Goal: Transaction & Acquisition: Purchase product/service

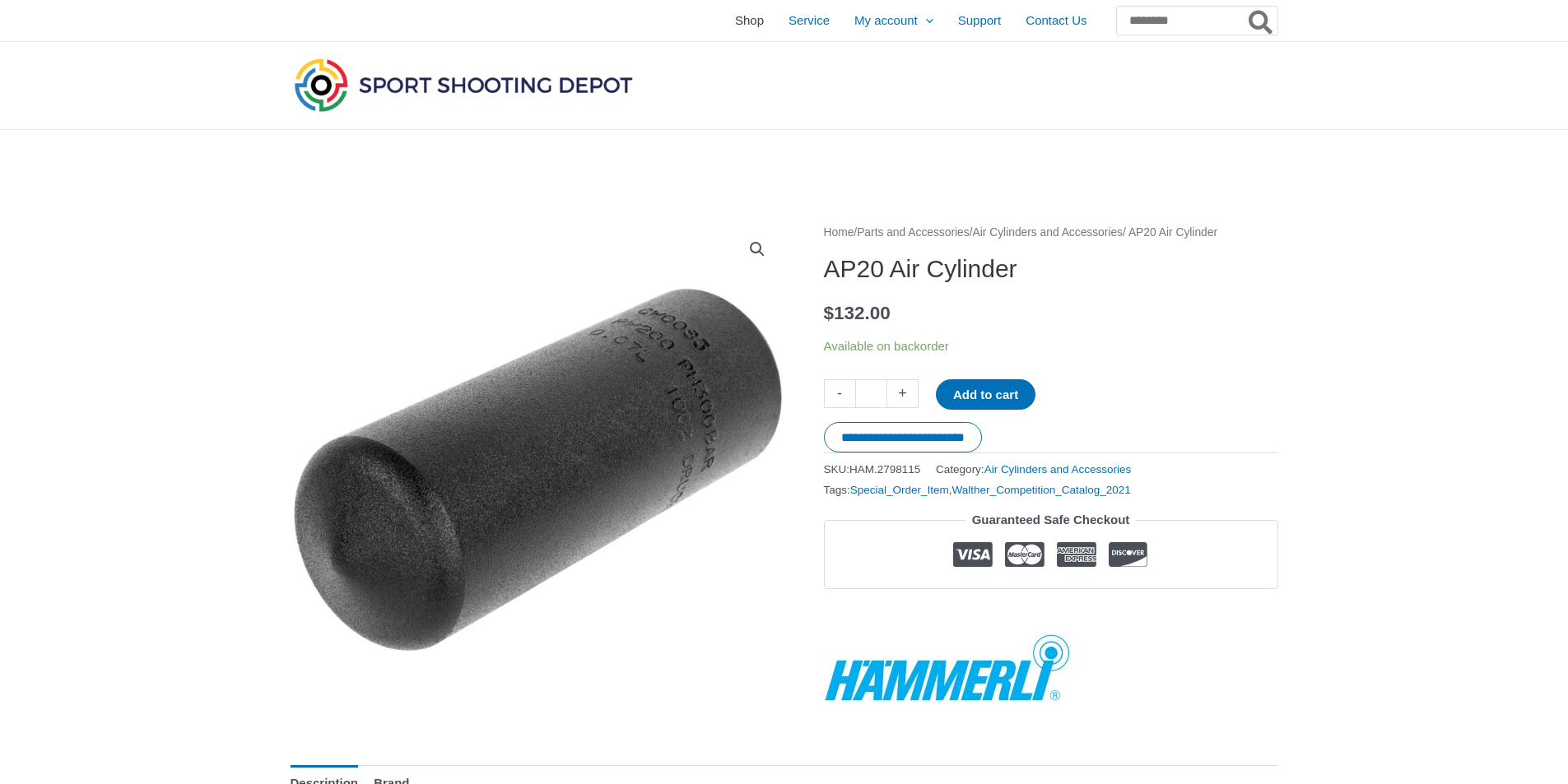
click at [735, 15] on span "Shop" at bounding box center [749, 21] width 29 height 42
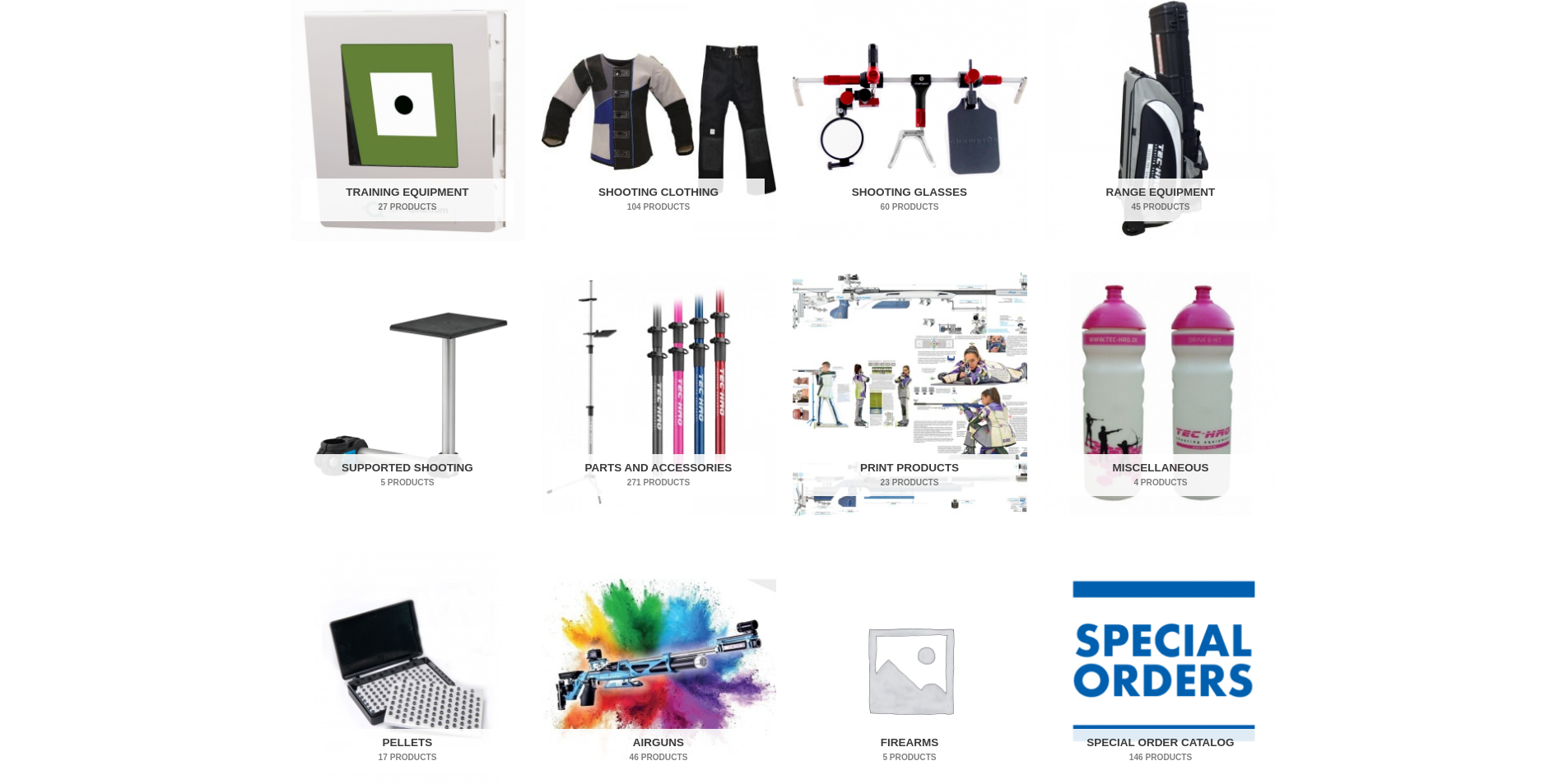
scroll to position [576, 0]
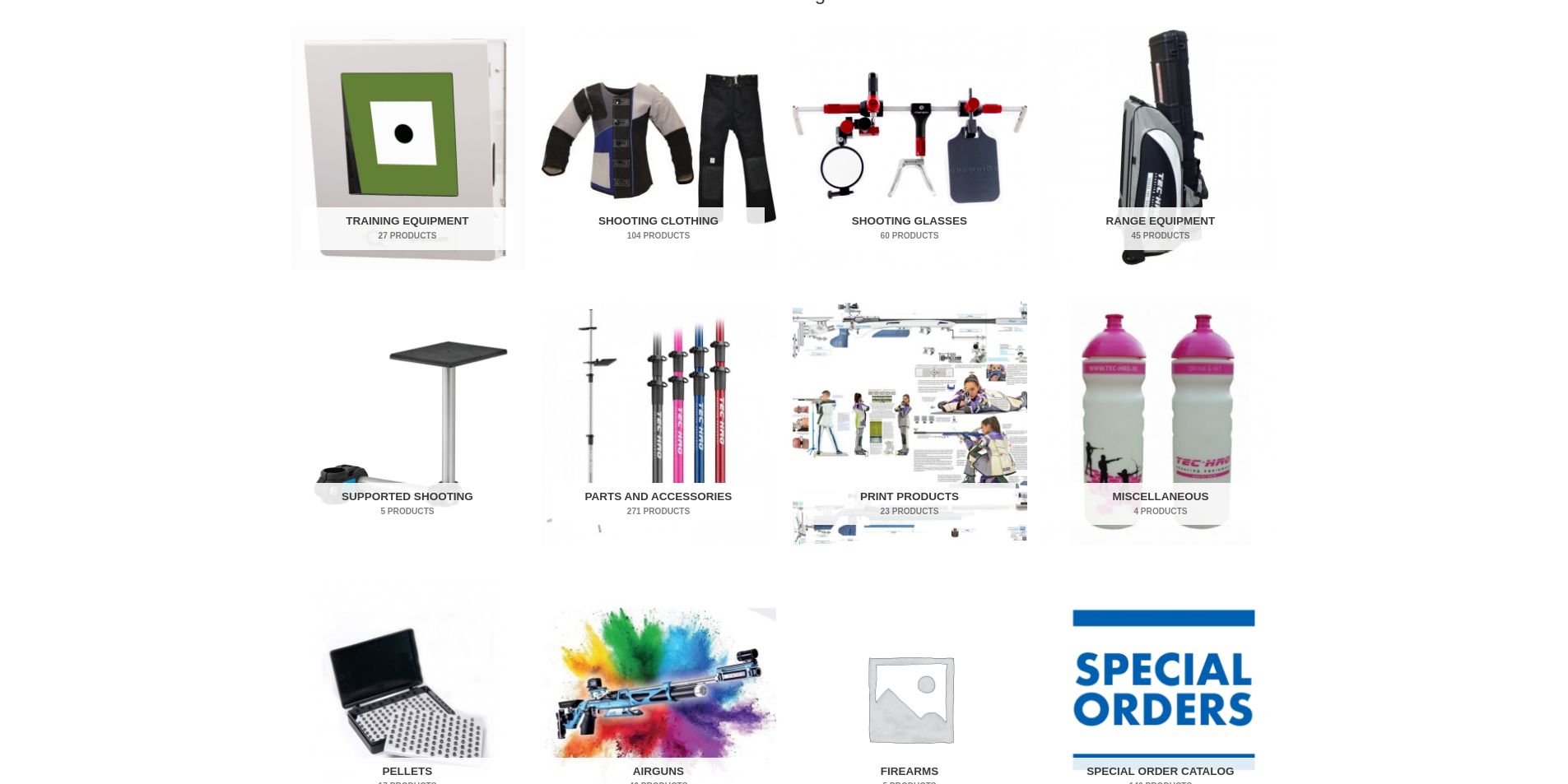
click at [684, 430] on img "Visit product category Parts and Accessories" at bounding box center [659, 423] width 235 height 244
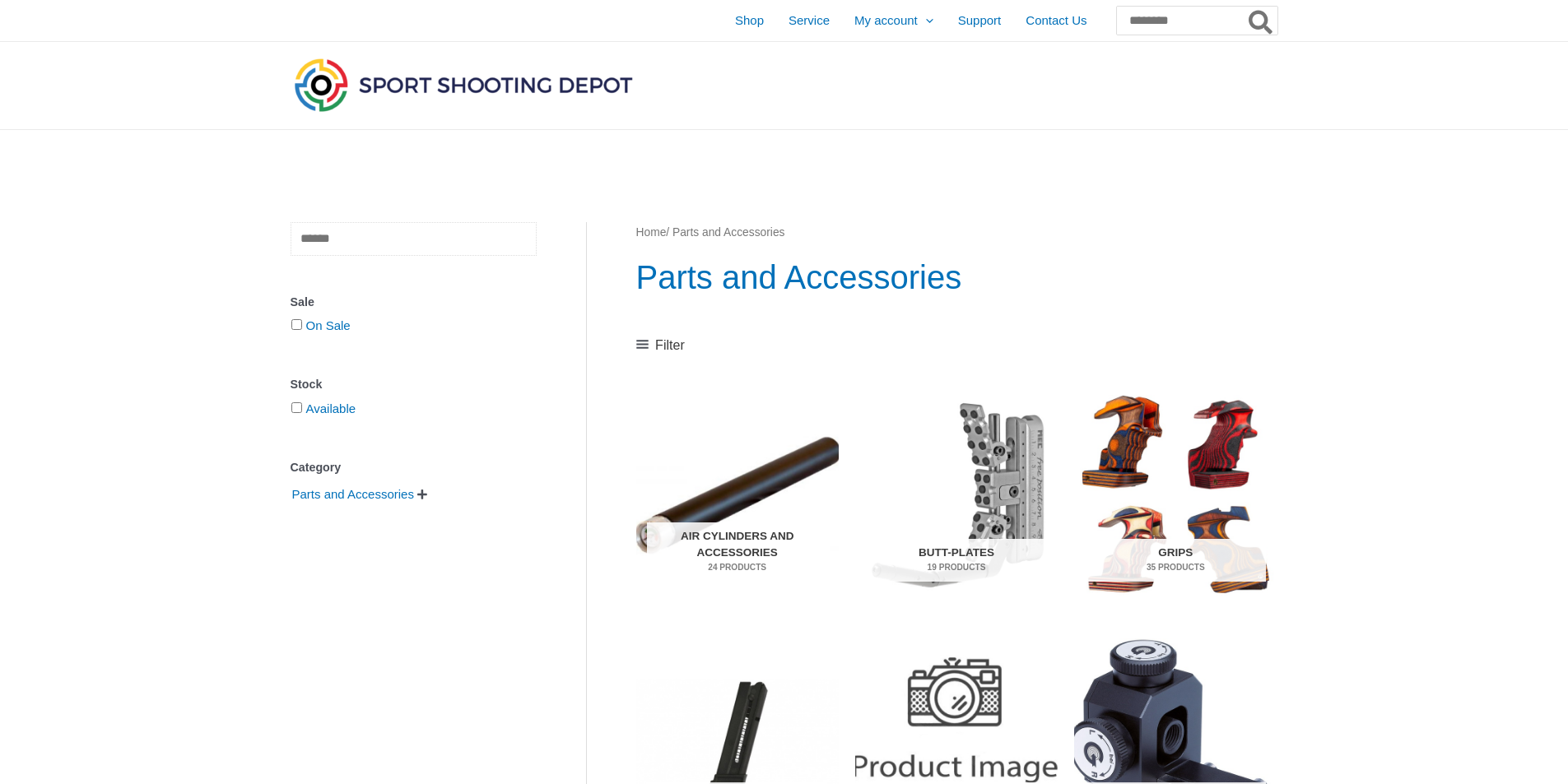
click at [410, 233] on input "text" at bounding box center [414, 239] width 246 height 34
click at [1162, 21] on input "Search for:" at bounding box center [1196, 21] width 162 height 29
type input "**********"
click at [1246, 6] on button "Search" at bounding box center [1261, 21] width 32 height 29
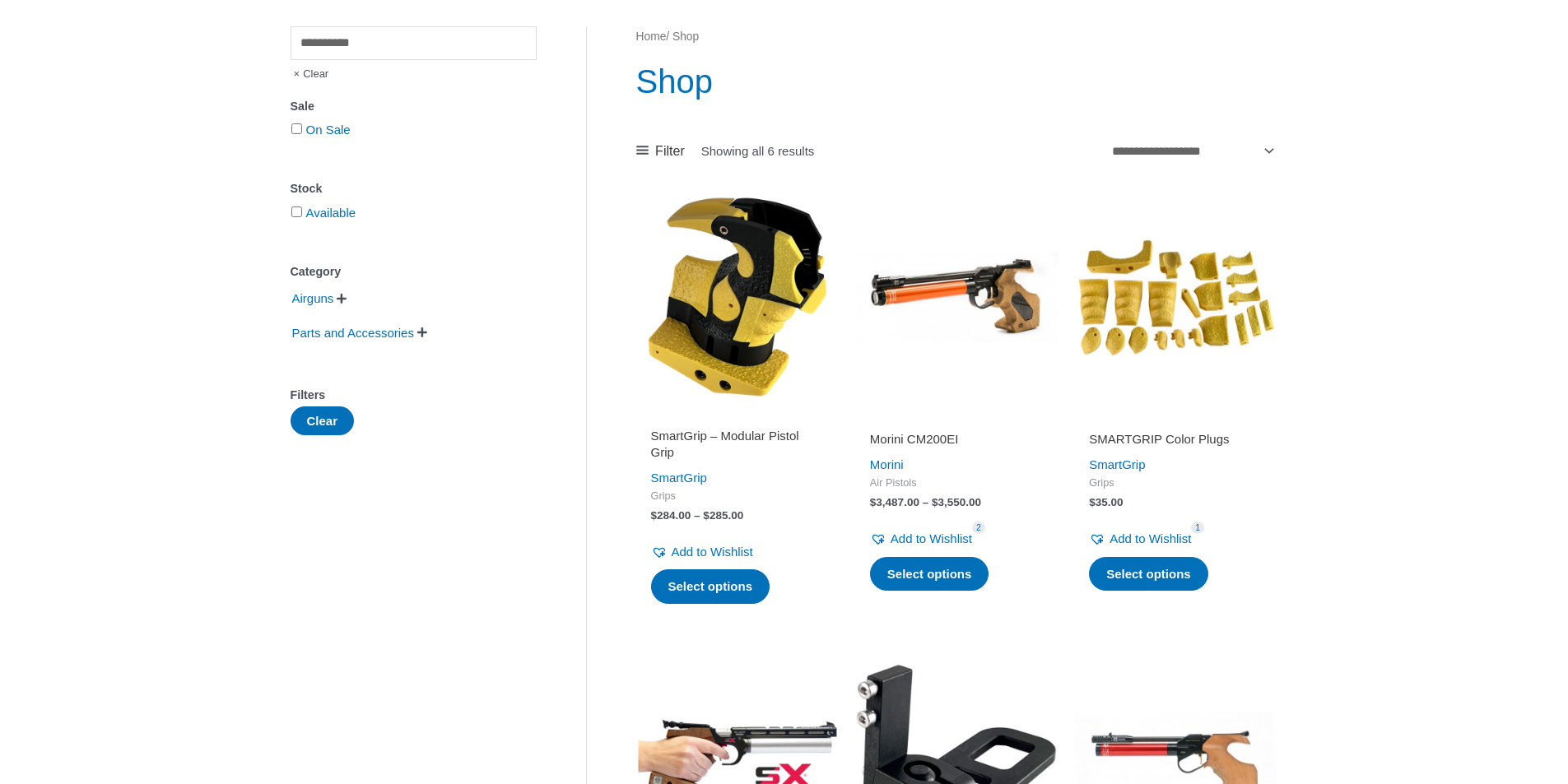
scroll to position [247, 0]
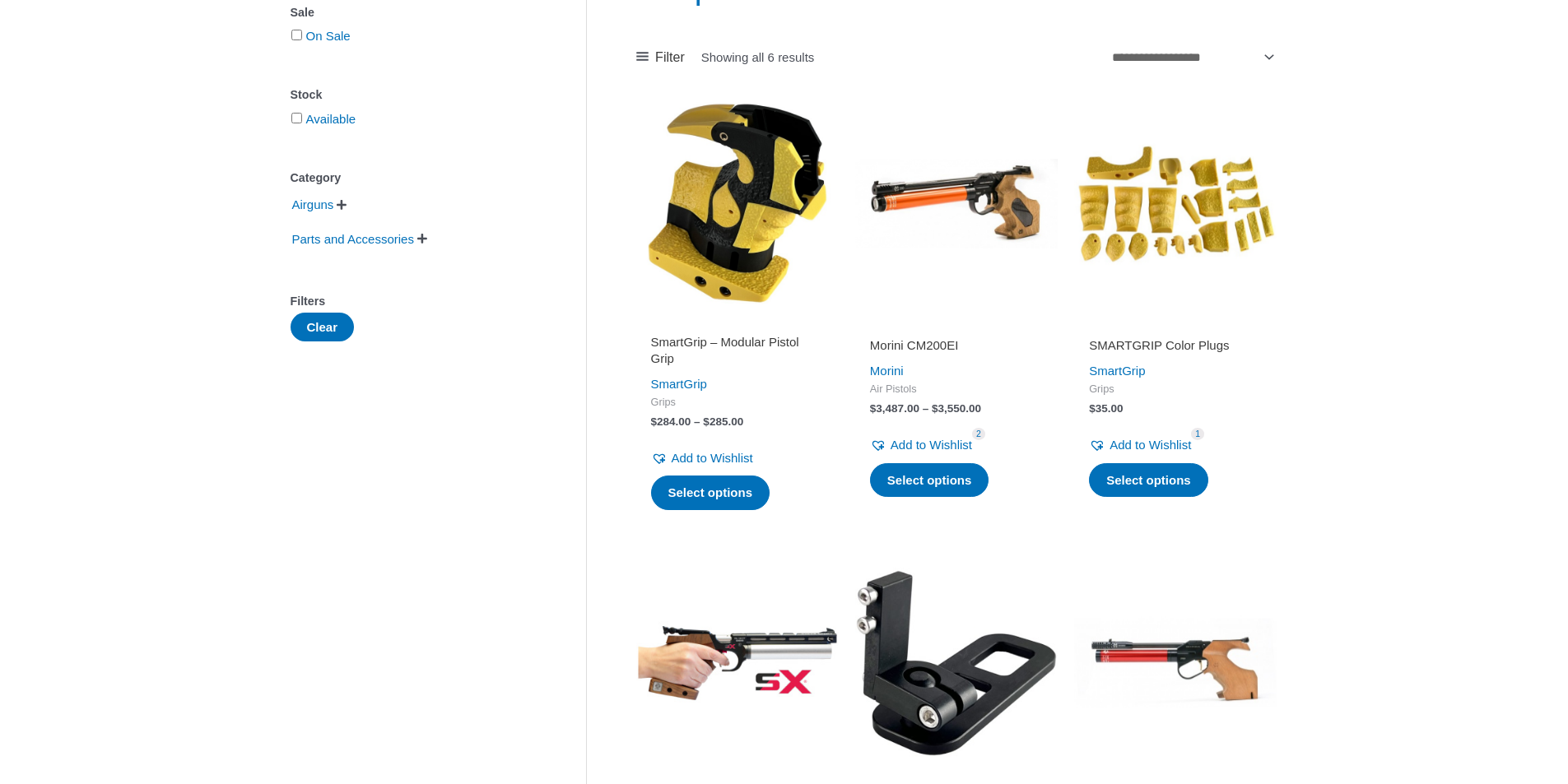
click at [727, 344] on h2 "SmartGrip – Modular Pistol Grip" at bounding box center [738, 350] width 173 height 32
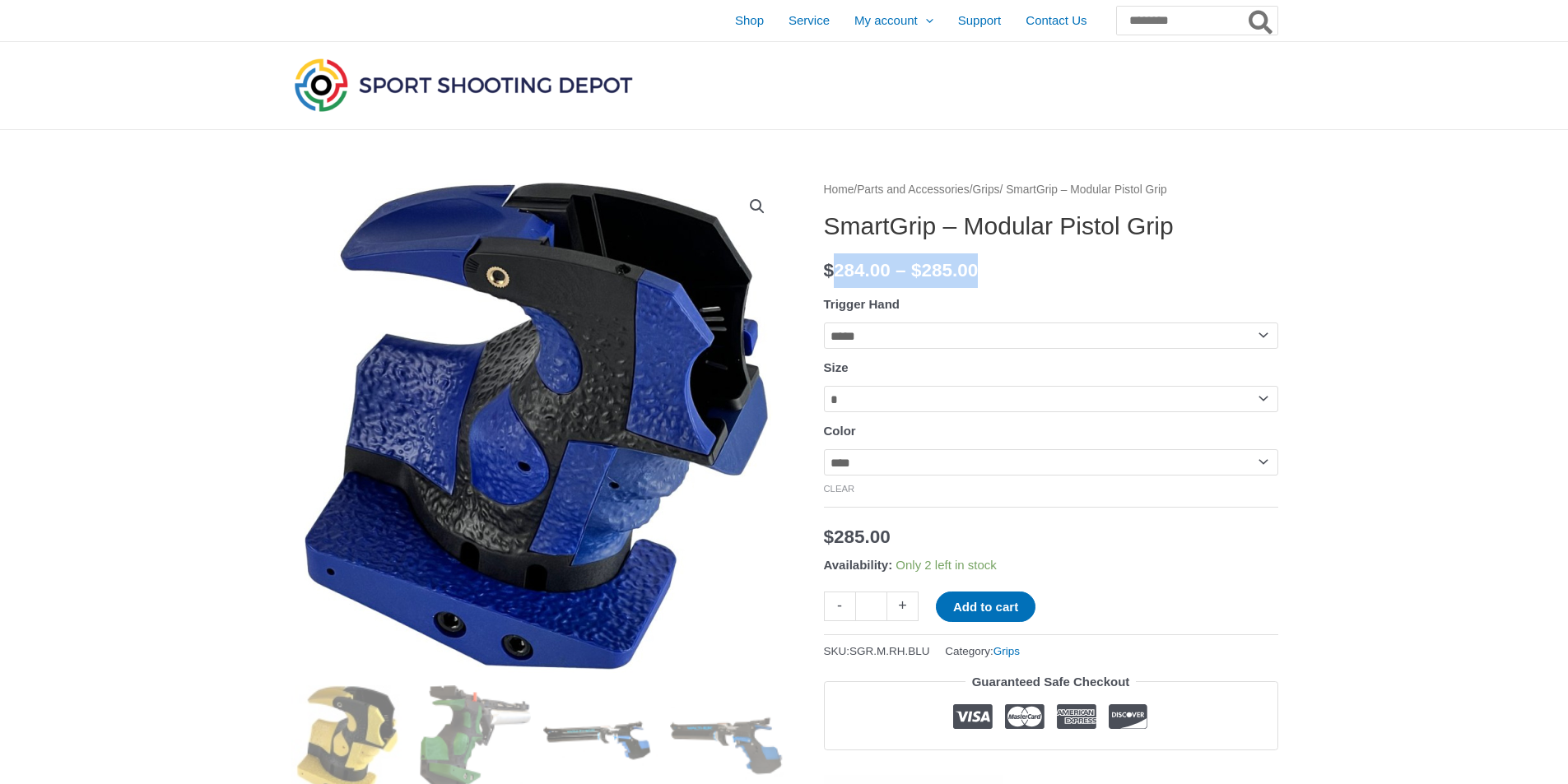
drag, startPoint x: 1017, startPoint y: 268, endPoint x: 841, endPoint y: 269, distance: 176.0
click at [841, 269] on p "$ 284.00 – $ 285.00 Price range: $284.00 through $285.00" at bounding box center [1051, 271] width 455 height 35
click at [1228, 256] on p "$ 284.00 – $ 285.00 Price range: $284.00 through $285.00" at bounding box center [1051, 271] width 455 height 35
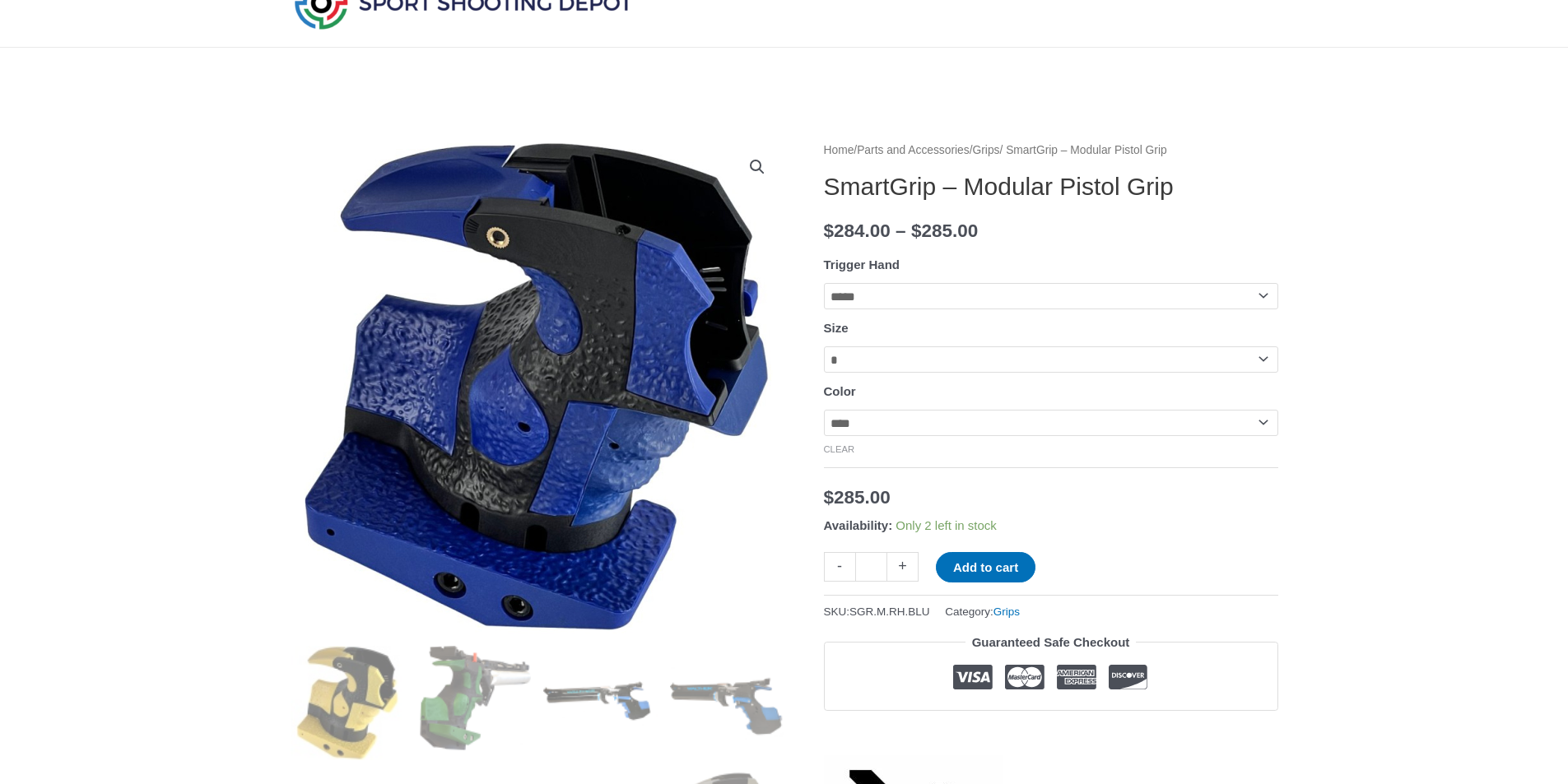
click at [1206, 361] on select "**********" at bounding box center [1051, 359] width 455 height 26
click at [1240, 219] on p "$ 284.00 – $ 285.00 Price range: $284.00 through $285.00" at bounding box center [1051, 231] width 455 height 35
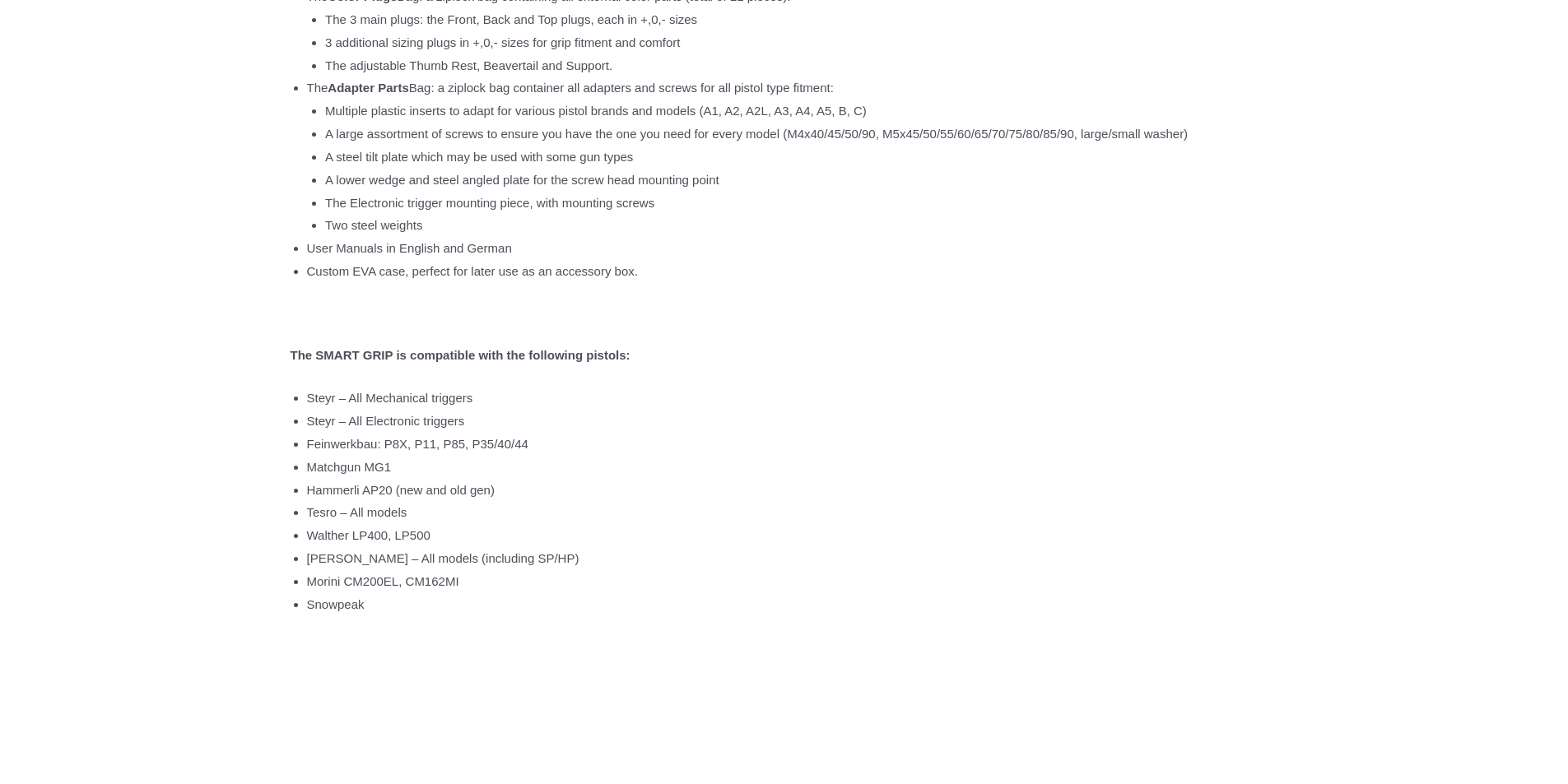
scroll to position [3126, 0]
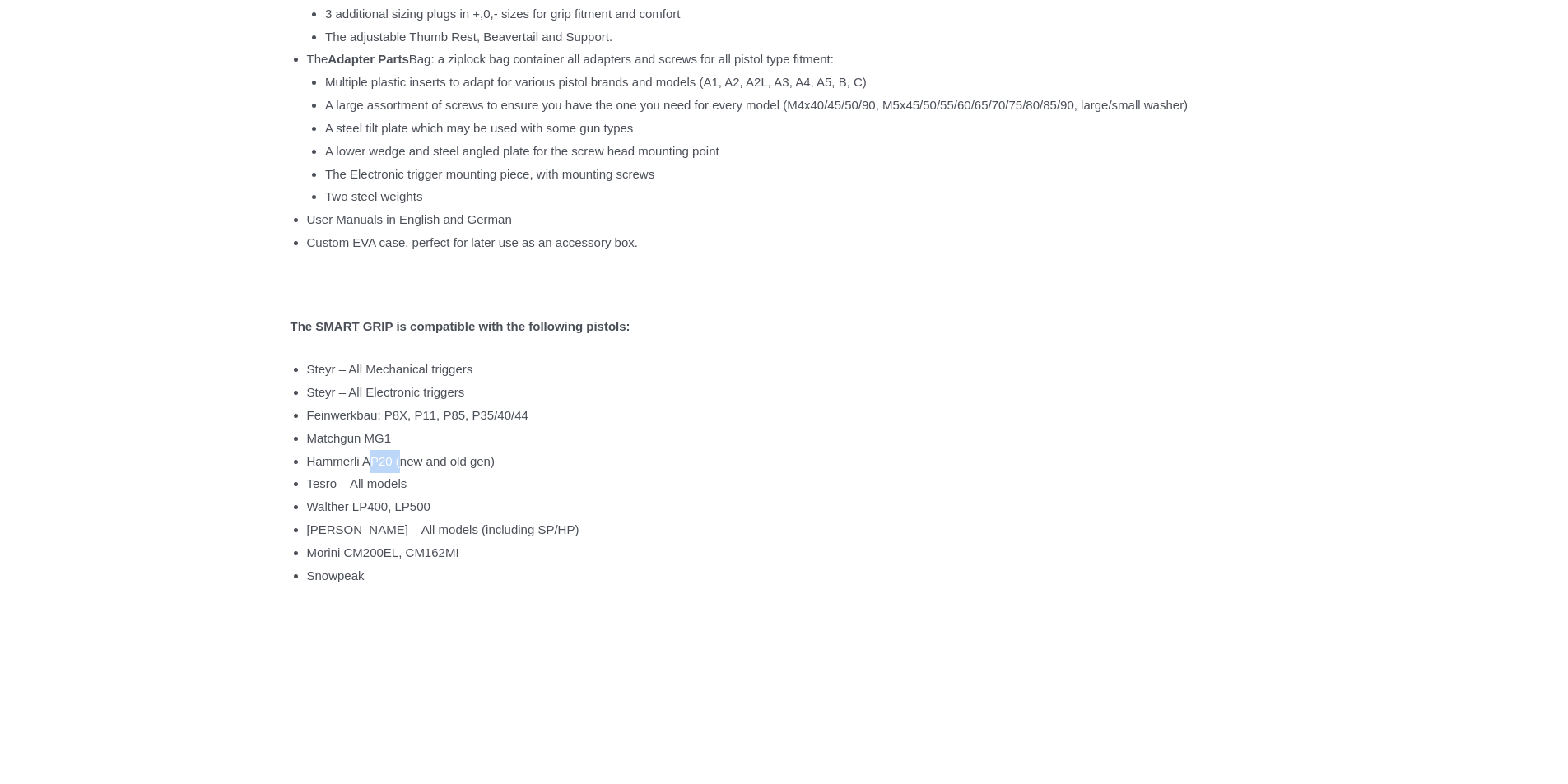
drag, startPoint x: 377, startPoint y: 532, endPoint x: 421, endPoint y: 532, distance: 44.0
click at [421, 473] on li "Hammerli AP20 (new and old gen)" at bounding box center [793, 461] width 971 height 23
click at [814, 473] on li "Hammerli AP20 (new and old gen)" at bounding box center [793, 461] width 971 height 23
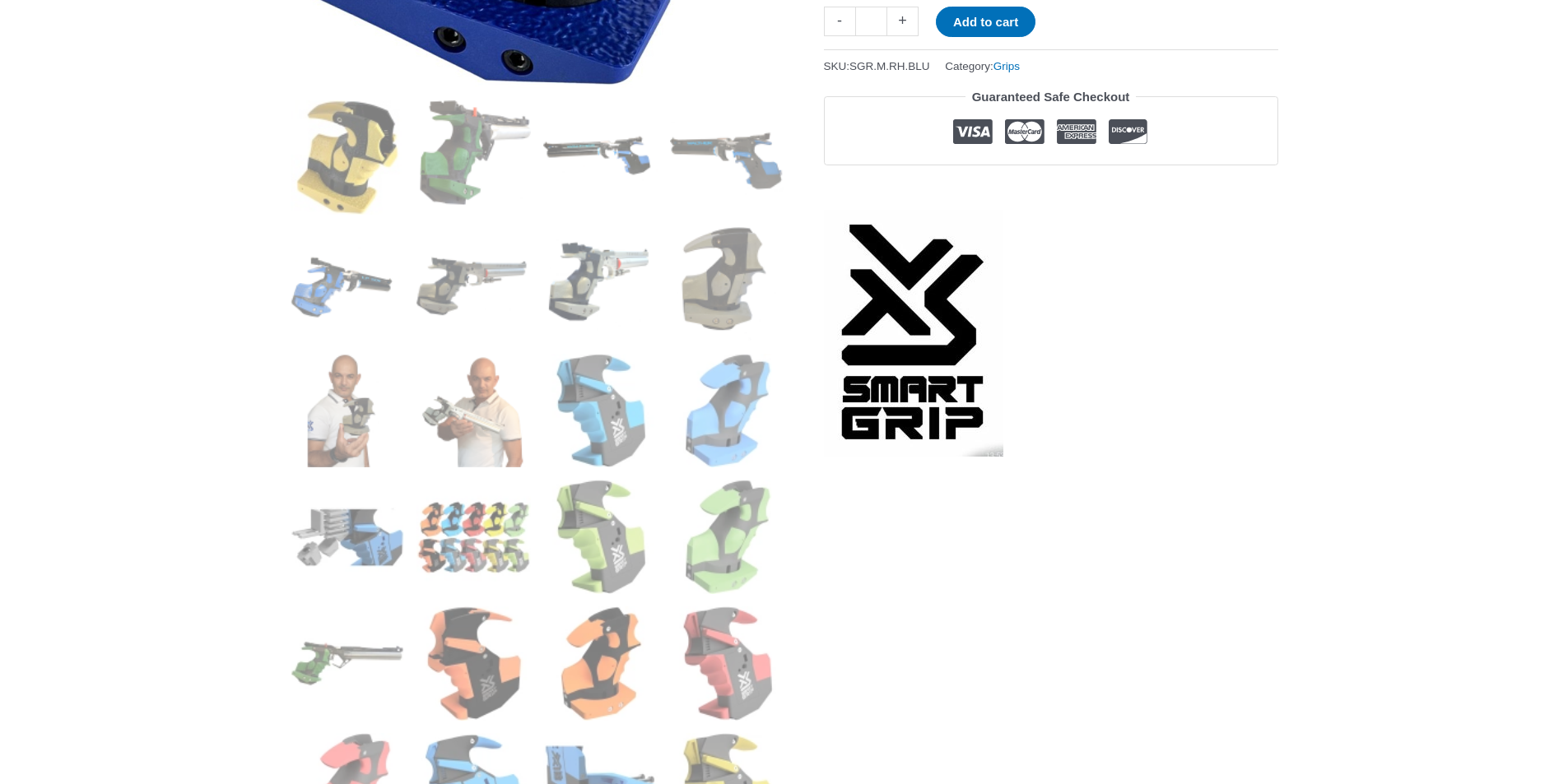
scroll to position [411, 0]
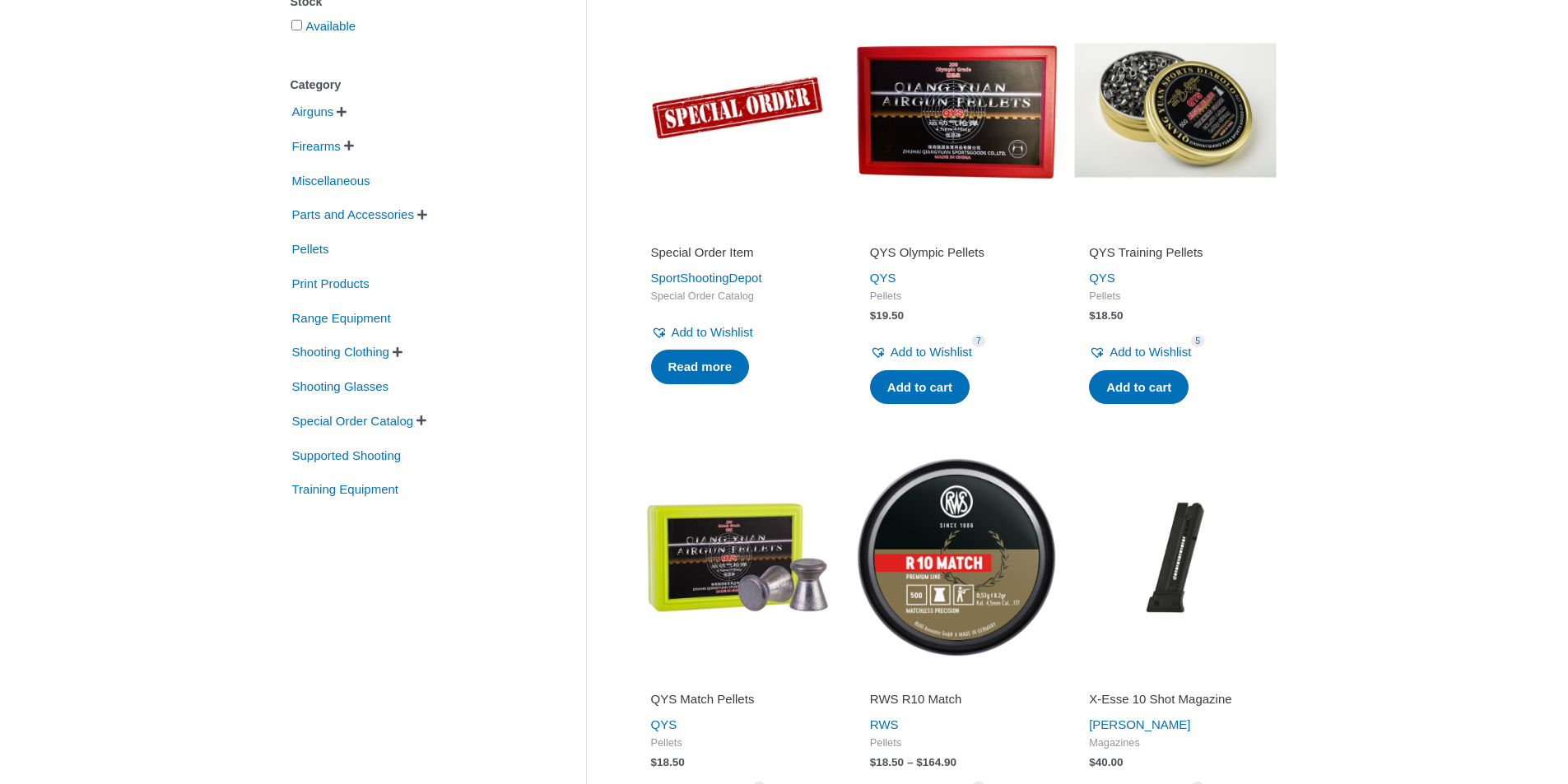
scroll to position [329, 0]
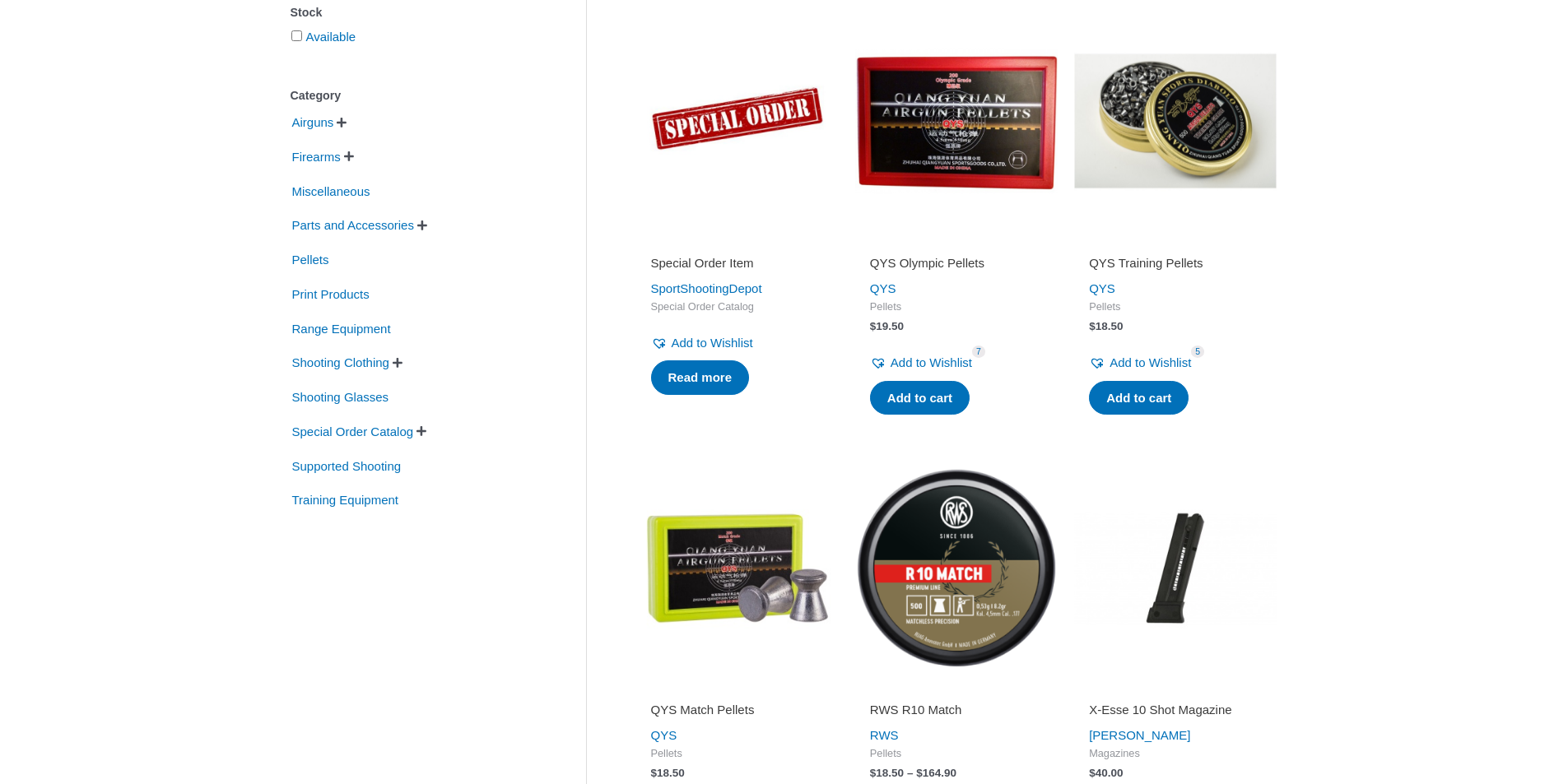
click at [346, 132] on li "Airguns   Air Pistols Air Rifles" at bounding box center [414, 123] width 246 height 31
click at [345, 124] on span "" at bounding box center [341, 122] width 10 height 11
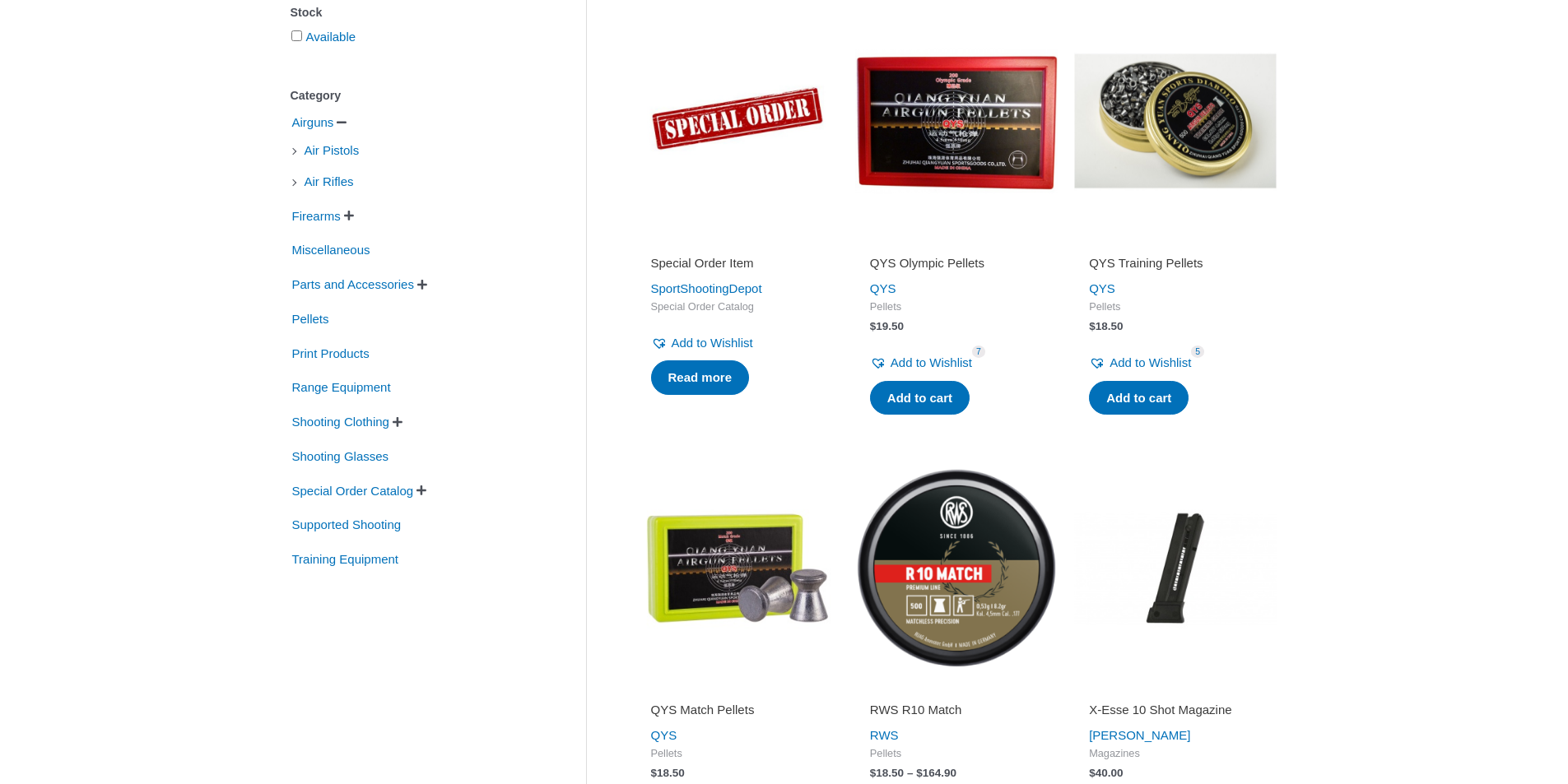
click at [294, 149] on li "Air Pistols" at bounding box center [414, 151] width 246 height 28
click at [313, 156] on span "Air Pistols" at bounding box center [332, 151] width 59 height 28
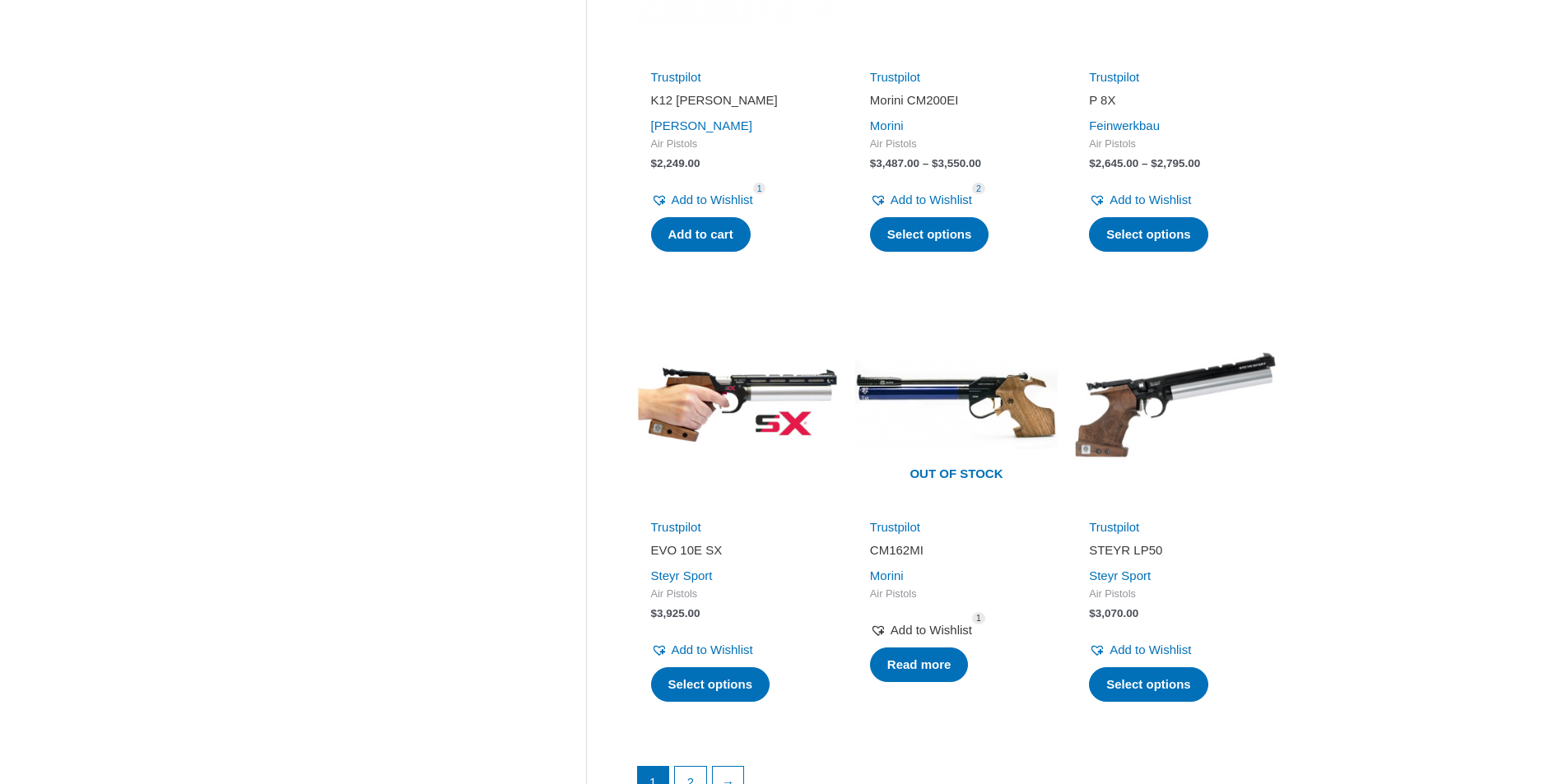
scroll to position [2057, 0]
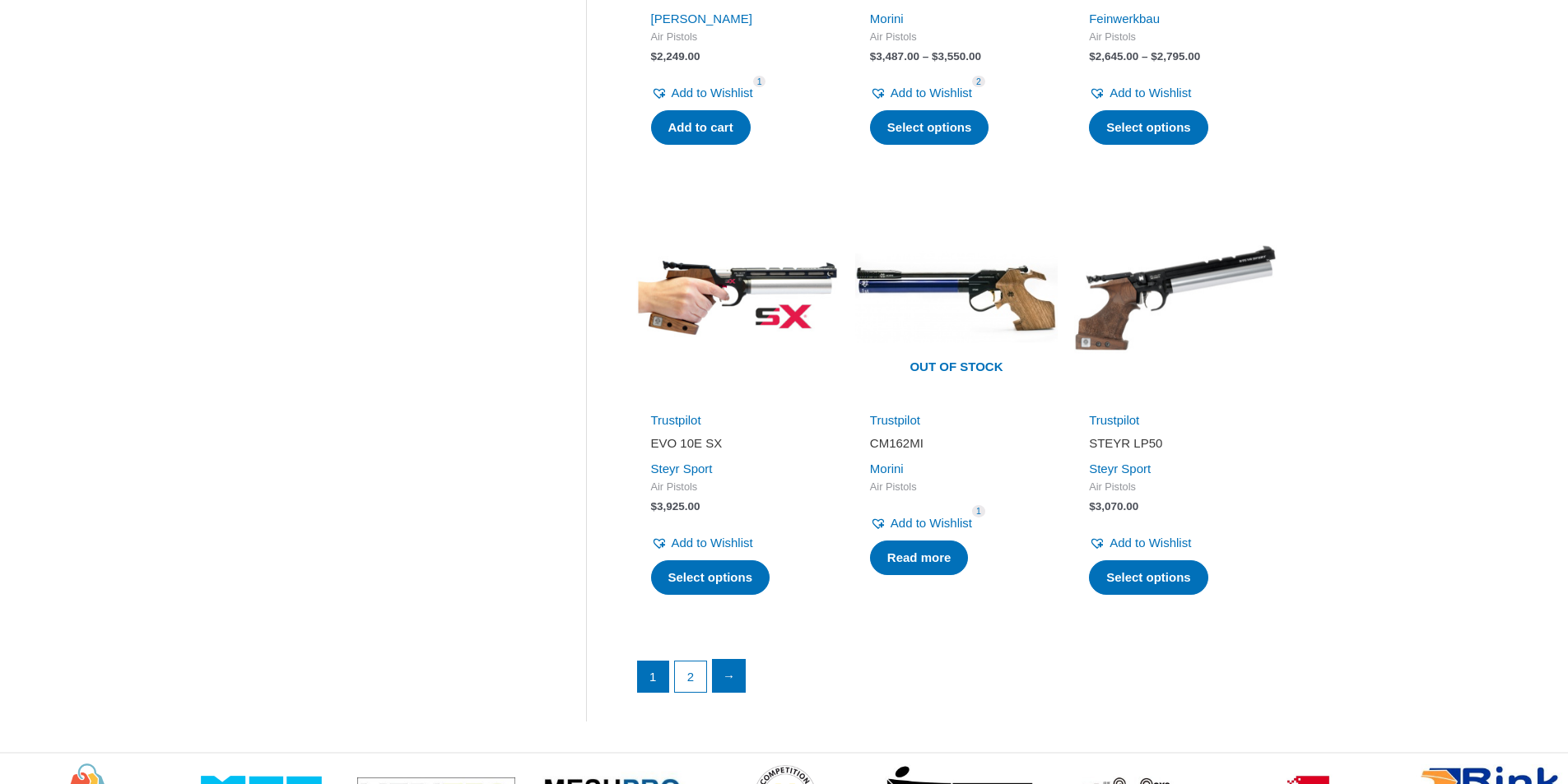
click at [728, 676] on link "→" at bounding box center [729, 677] width 33 height 33
